Goal: Transaction & Acquisition: Obtain resource

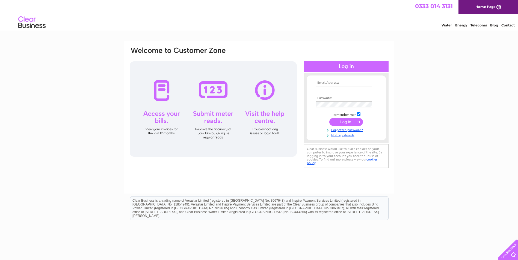
type input "[EMAIL_ADDRESS][DOMAIN_NAME]"
click at [345, 124] on input "submit" at bounding box center [346, 122] width 34 height 8
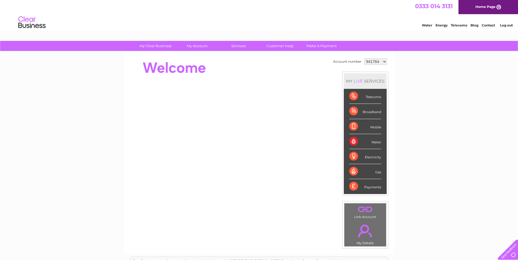
click at [383, 62] on select "941764 973026 1094367 3025646" at bounding box center [375, 61] width 23 height 7
select select "973026"
click at [364, 58] on select "941764 973026 1094367 3025646" at bounding box center [375, 61] width 23 height 7
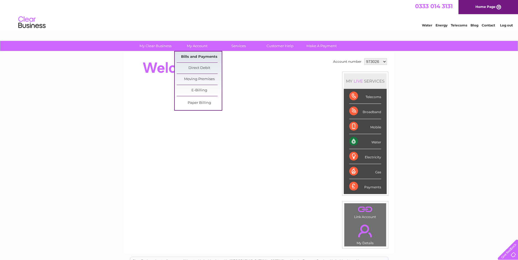
click at [195, 57] on link "Bills and Payments" at bounding box center [199, 57] width 45 height 11
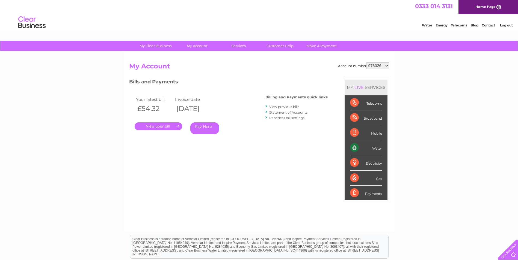
click at [166, 127] on link "." at bounding box center [158, 127] width 47 height 8
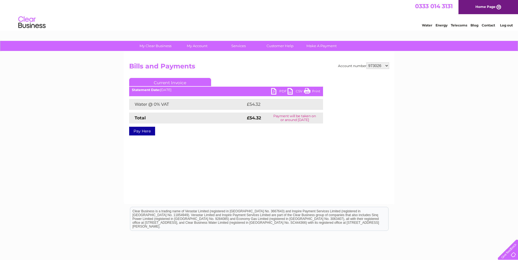
click at [276, 90] on link "PDF" at bounding box center [279, 92] width 16 height 8
click at [237, 59] on div "Account number 941764 973026 1094367 3025646 Bills and Payments Current Invoice…" at bounding box center [259, 128] width 270 height 153
click at [387, 67] on select "941764 973026 1094367 3025646" at bounding box center [377, 65] width 23 height 7
select select "1094367"
click at [366, 62] on select "941764 973026 1094367 3025646" at bounding box center [377, 65] width 23 height 7
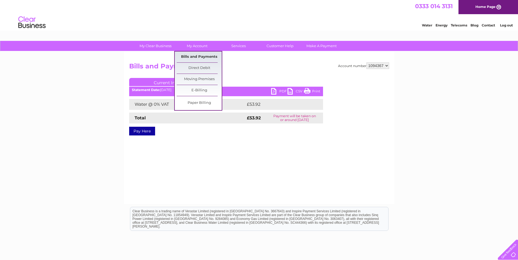
click at [204, 56] on link "Bills and Payments" at bounding box center [199, 57] width 45 height 11
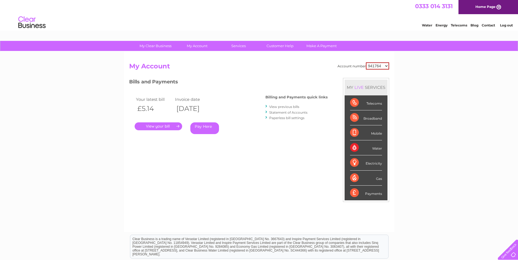
click at [164, 125] on link "." at bounding box center [158, 127] width 47 height 8
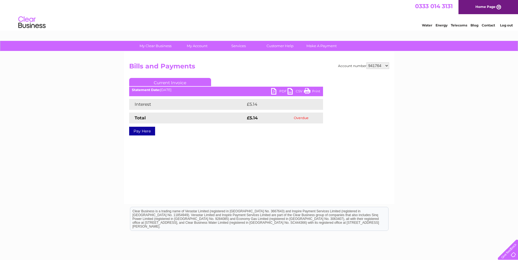
click at [282, 91] on link "PDF" at bounding box center [279, 92] width 16 height 8
click at [384, 66] on select "941764 973026 1094367 3025646" at bounding box center [377, 65] width 23 height 7
select select "1094367"
click at [366, 62] on select "941764 973026 1094367 3025646" at bounding box center [377, 65] width 23 height 7
click at [281, 92] on link "PDF" at bounding box center [279, 92] width 16 height 8
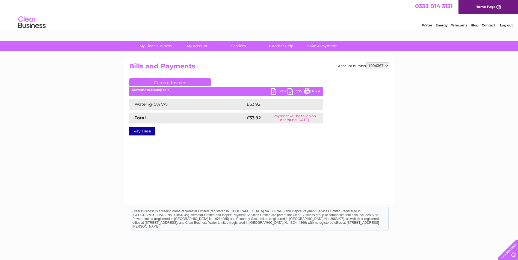
click at [387, 67] on select "941764 973026 1094367 3025646" at bounding box center [377, 65] width 23 height 7
select select "3025646"
click at [366, 62] on select "941764 973026 1094367 3025646" at bounding box center [377, 65] width 23 height 7
click at [282, 91] on link "PDF" at bounding box center [279, 92] width 16 height 8
